Goal: Transaction & Acquisition: Purchase product/service

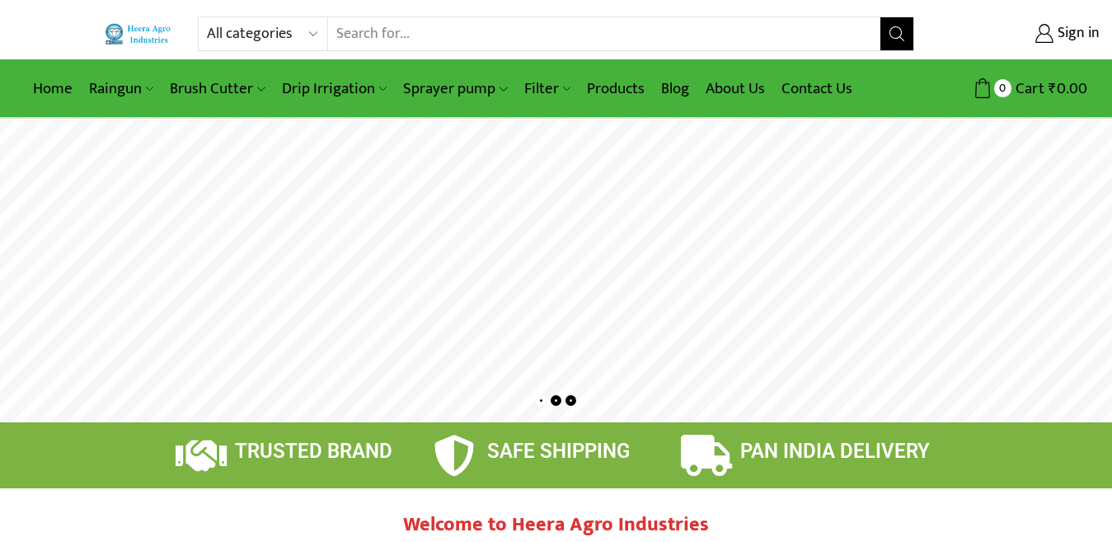
click at [254, 33] on select "All categories Accessories Air Release Valve Brush Cutter Domestic Use Drip Irr…" at bounding box center [267, 33] width 121 height 33
select select "accessories"
click at [207, 17] on select "All categories Accessories Air Release Valve Brush Cutter Domestic Use Drip Irr…" at bounding box center [267, 33] width 121 height 33
click at [896, 35] on icon "Search button" at bounding box center [897, 33] width 15 height 15
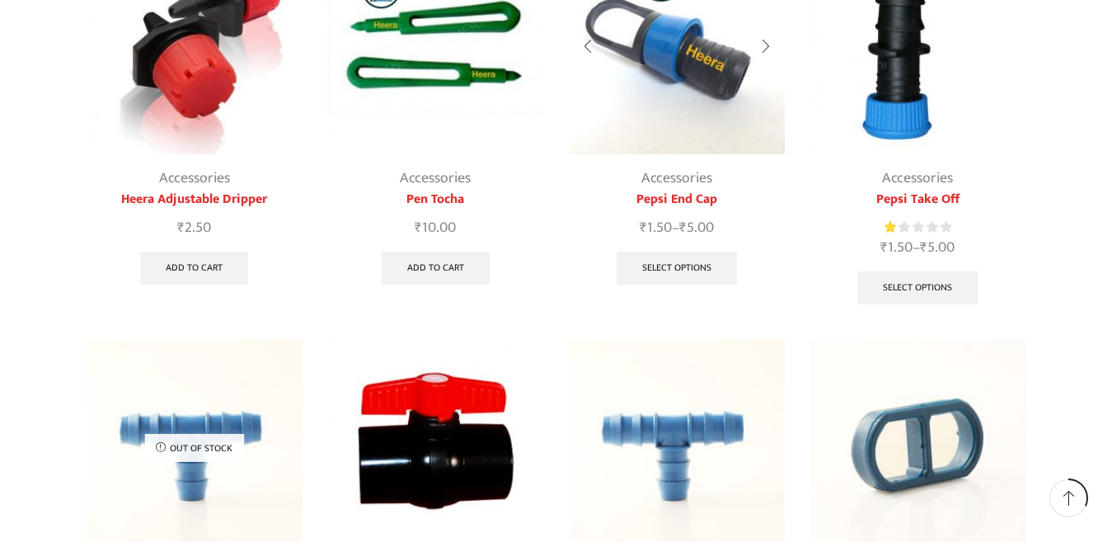
scroll to position [412, 0]
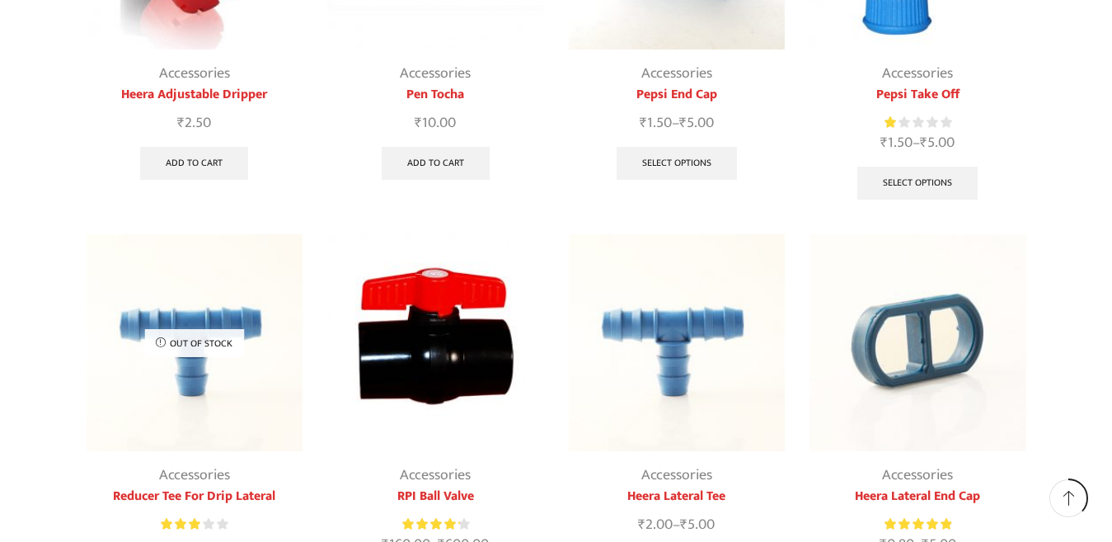
click at [648, 324] on img at bounding box center [677, 342] width 217 height 217
